Goal: Complete application form

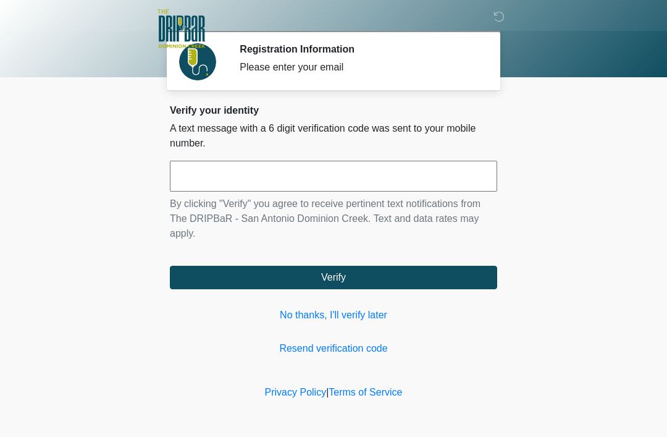
click at [376, 315] on link "No thanks, I'll verify later" at bounding box center [333, 315] width 327 height 15
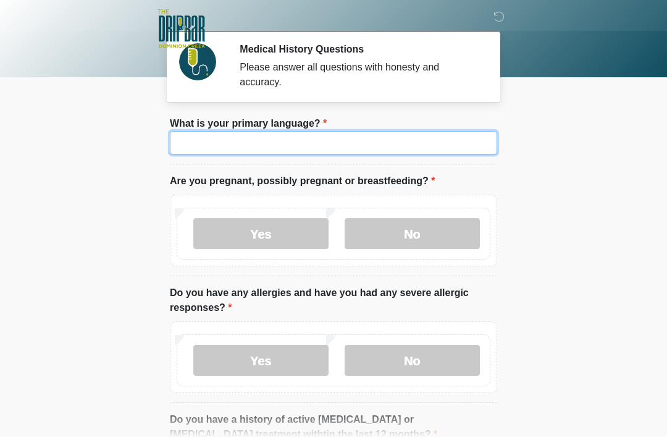
click at [460, 149] on input "What is your primary language?" at bounding box center [333, 142] width 327 height 23
type input "*******"
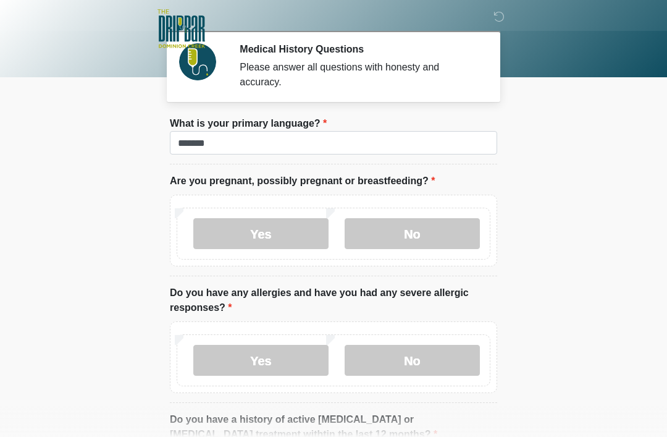
click at [437, 240] on label "No" at bounding box center [412, 233] width 135 height 31
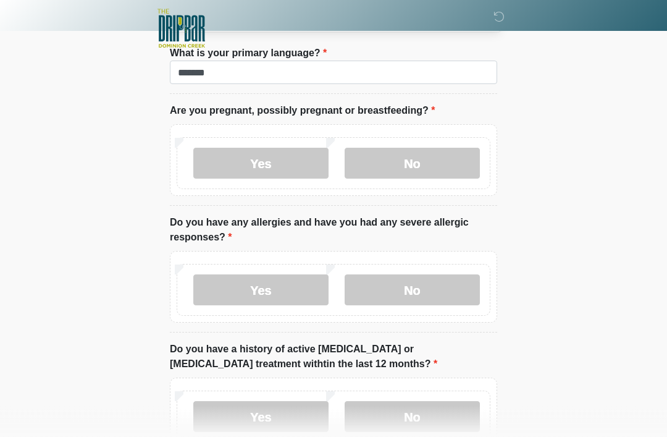
scroll to position [70, 0]
click at [449, 266] on div "Yes No" at bounding box center [334, 290] width 314 height 52
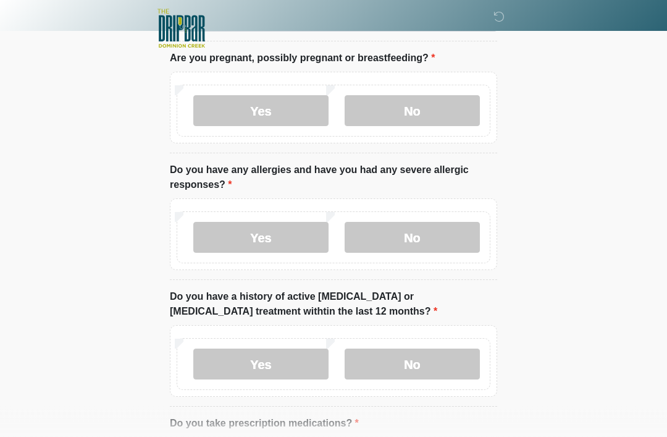
click at [438, 234] on label "No" at bounding box center [412, 237] width 135 height 31
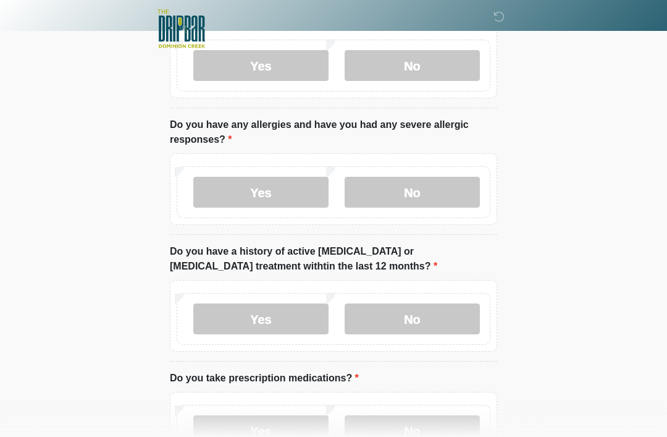
scroll to position [177, 0]
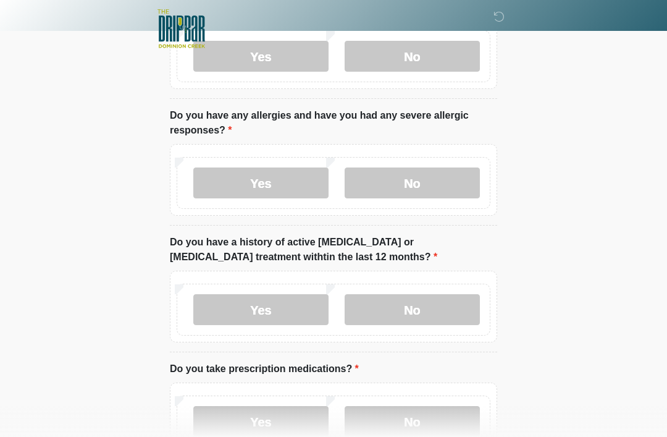
click at [455, 301] on label "No" at bounding box center [412, 309] width 135 height 31
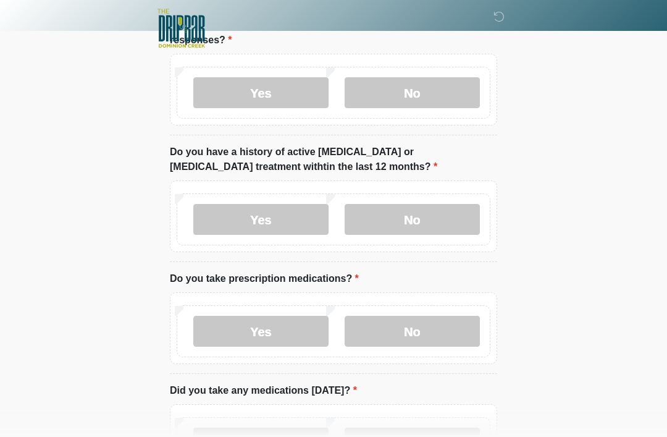
scroll to position [267, 0]
click at [471, 325] on label "No" at bounding box center [412, 331] width 135 height 31
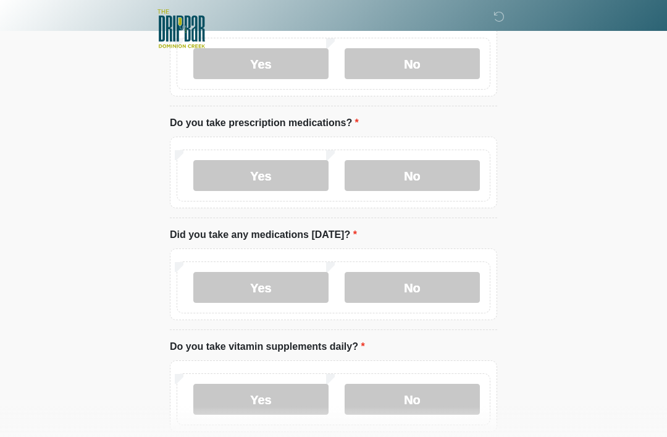
scroll to position [424, 0]
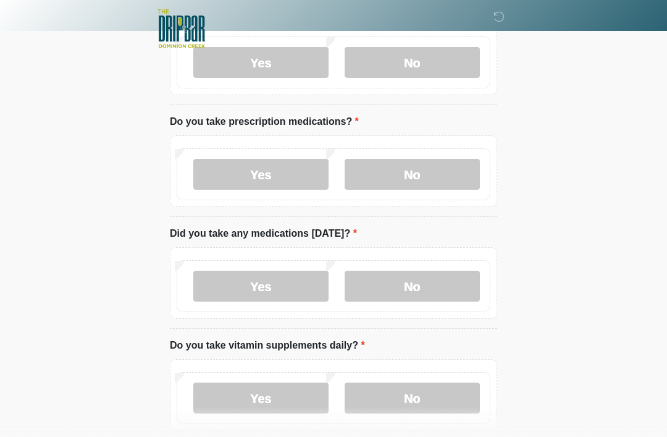
click at [458, 283] on label "No" at bounding box center [412, 285] width 135 height 31
click at [203, 378] on div "Yes No" at bounding box center [334, 398] width 314 height 52
click at [199, 377] on div "Yes No" at bounding box center [334, 398] width 314 height 52
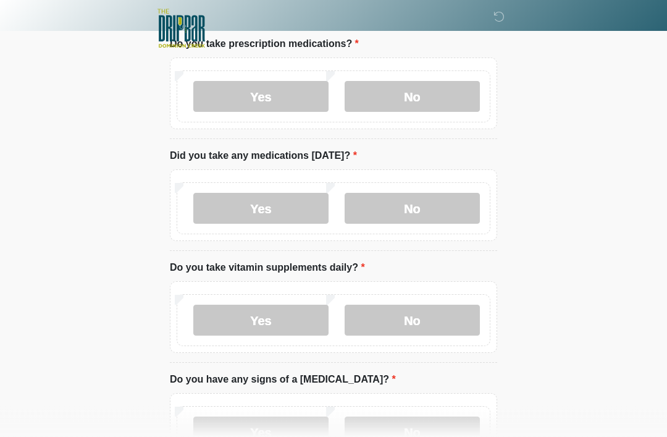
scroll to position [511, 0]
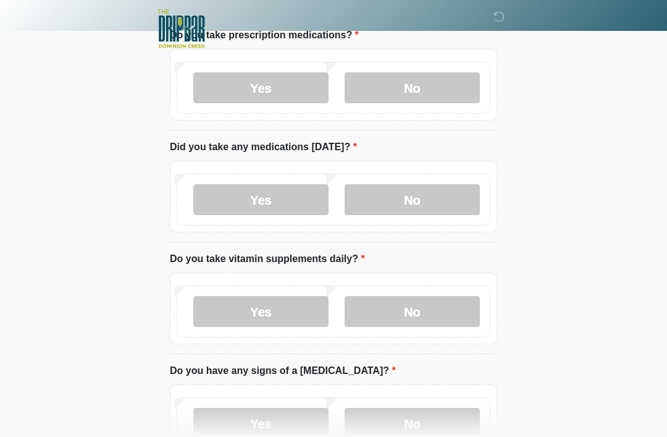
click at [225, 305] on label "Yes" at bounding box center [260, 311] width 135 height 31
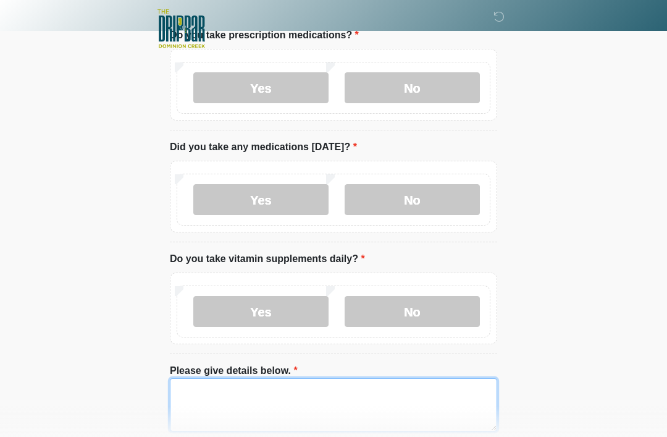
click at [435, 400] on textarea "Please give details below." at bounding box center [333, 404] width 327 height 53
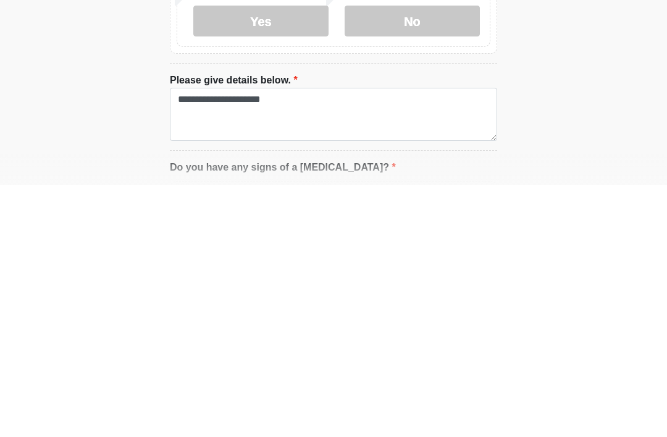
scroll to position [801, 0]
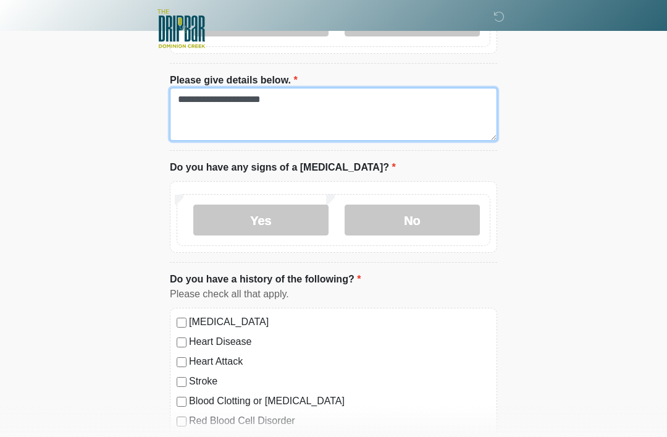
type textarea "**********"
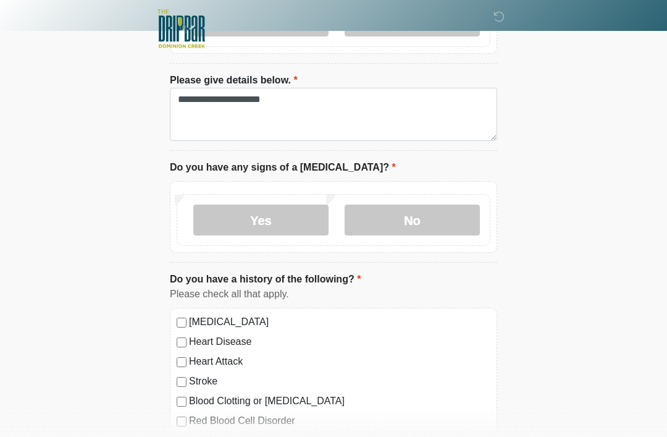
click at [424, 211] on label "No" at bounding box center [412, 219] width 135 height 31
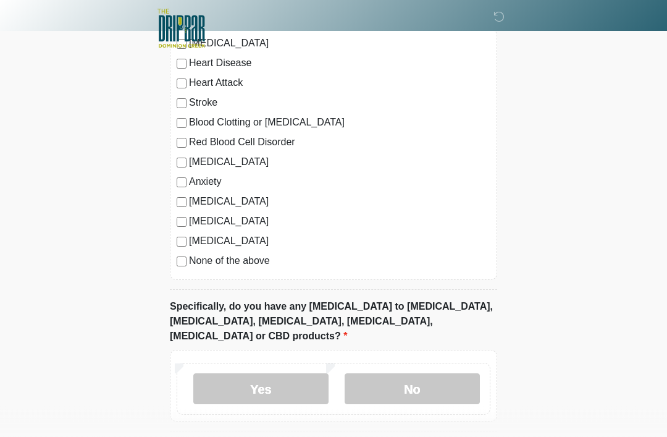
scroll to position [1079, 0]
click at [446, 374] on label "No" at bounding box center [412, 389] width 135 height 31
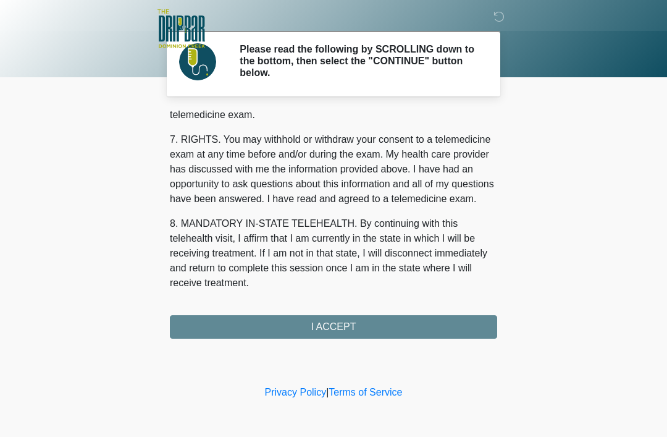
scroll to position [542, 0]
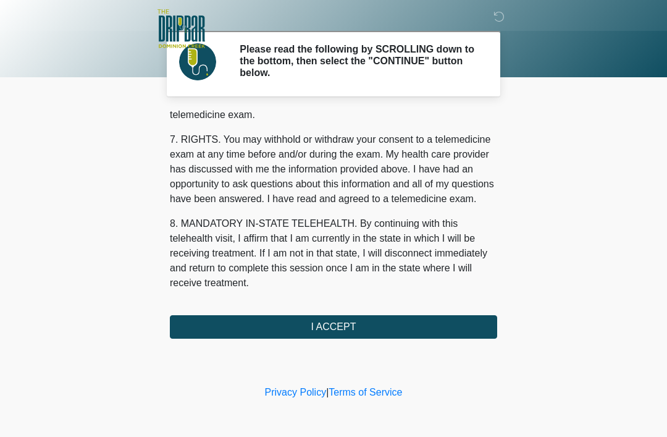
click at [466, 309] on div "1. PURPOSE. The purpose of this form is to obtain your consent for a telemedici…" at bounding box center [333, 225] width 327 height 228
click at [465, 326] on button "I ACCEPT" at bounding box center [333, 326] width 327 height 23
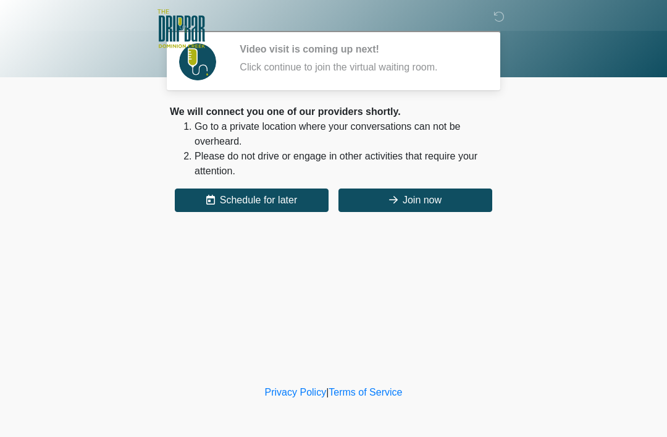
click at [450, 199] on button "Join now" at bounding box center [415, 199] width 154 height 23
